Goal: Task Accomplishment & Management: Manage account settings

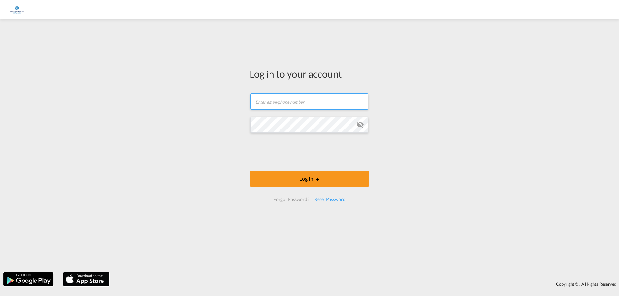
click at [293, 98] on input "text" at bounding box center [309, 101] width 118 height 16
type input "[PERSON_NAME][EMAIL_ADDRESS][DOMAIN_NAME]"
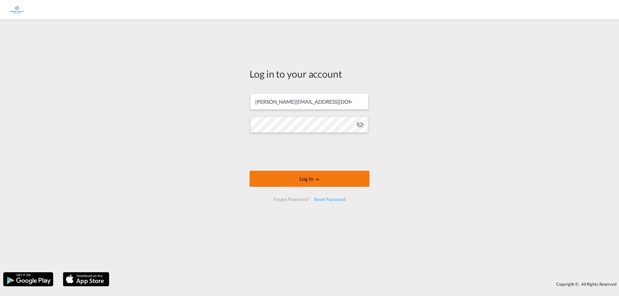
click at [280, 178] on button "Log In" at bounding box center [310, 179] width 120 height 16
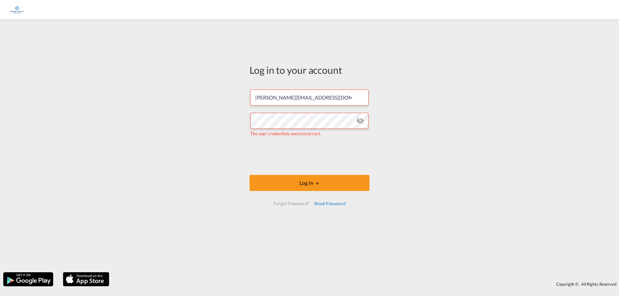
click at [332, 204] on div "Reset Password" at bounding box center [330, 204] width 36 height 12
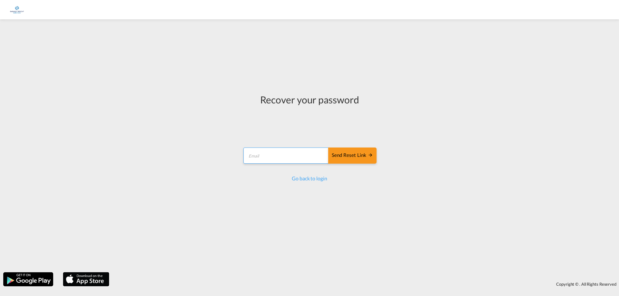
click at [289, 156] on input "email" at bounding box center [285, 156] width 85 height 16
type input "[PERSON_NAME][EMAIL_ADDRESS][DOMAIN_NAME]"
click at [353, 156] on div "Send reset link" at bounding box center [352, 155] width 41 height 7
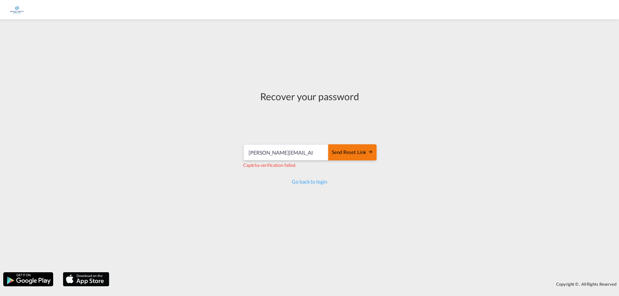
click at [353, 156] on div "Send reset link" at bounding box center [352, 152] width 41 height 7
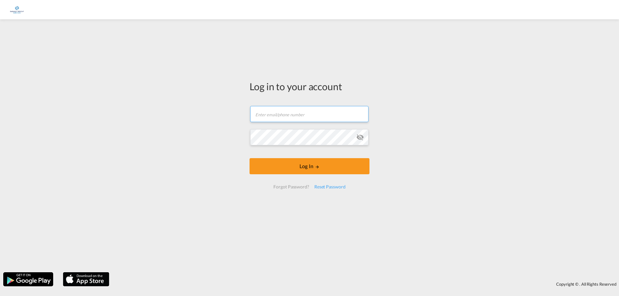
click at [293, 115] on form "Email field is required Password field is required Log In Forgot Password? Rese…" at bounding box center [310, 148] width 120 height 96
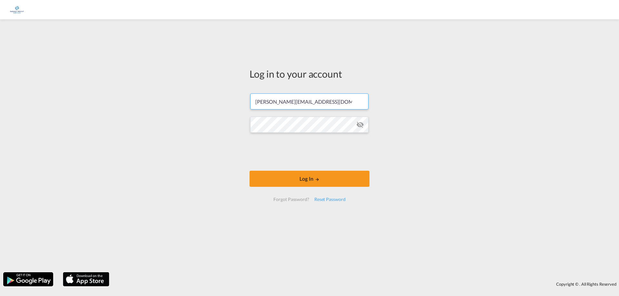
type input "[PERSON_NAME][EMAIL_ADDRESS][DOMAIN_NAME]"
click at [359, 126] on md-icon "icon-eye-off" at bounding box center [360, 125] width 8 height 8
click at [279, 181] on button "Log In" at bounding box center [310, 179] width 120 height 16
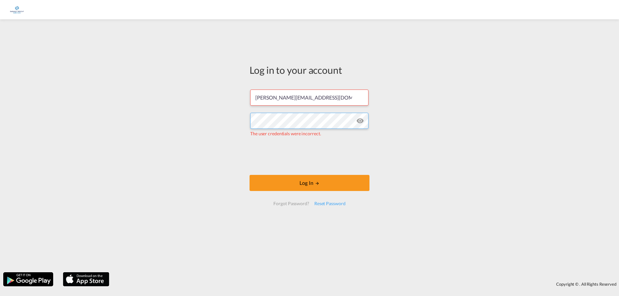
click at [223, 124] on div "Log in to your account [PERSON_NAME][EMAIL_ADDRESS][DOMAIN_NAME] The user crede…" at bounding box center [309, 146] width 619 height 247
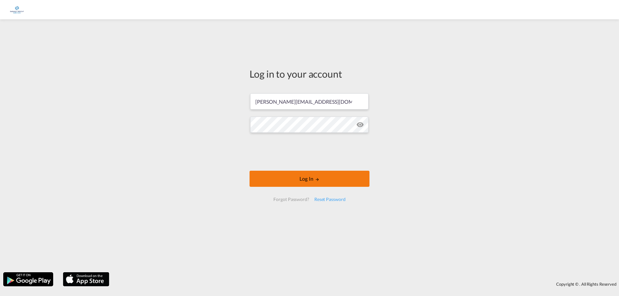
click at [281, 180] on button "Log In" at bounding box center [310, 179] width 120 height 16
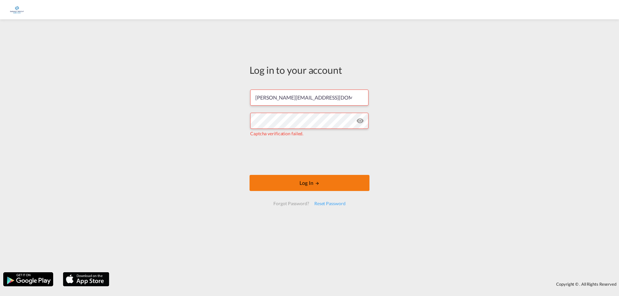
click at [286, 185] on button "Log In" at bounding box center [310, 183] width 120 height 16
